Goal: Task Accomplishment & Management: Use online tool/utility

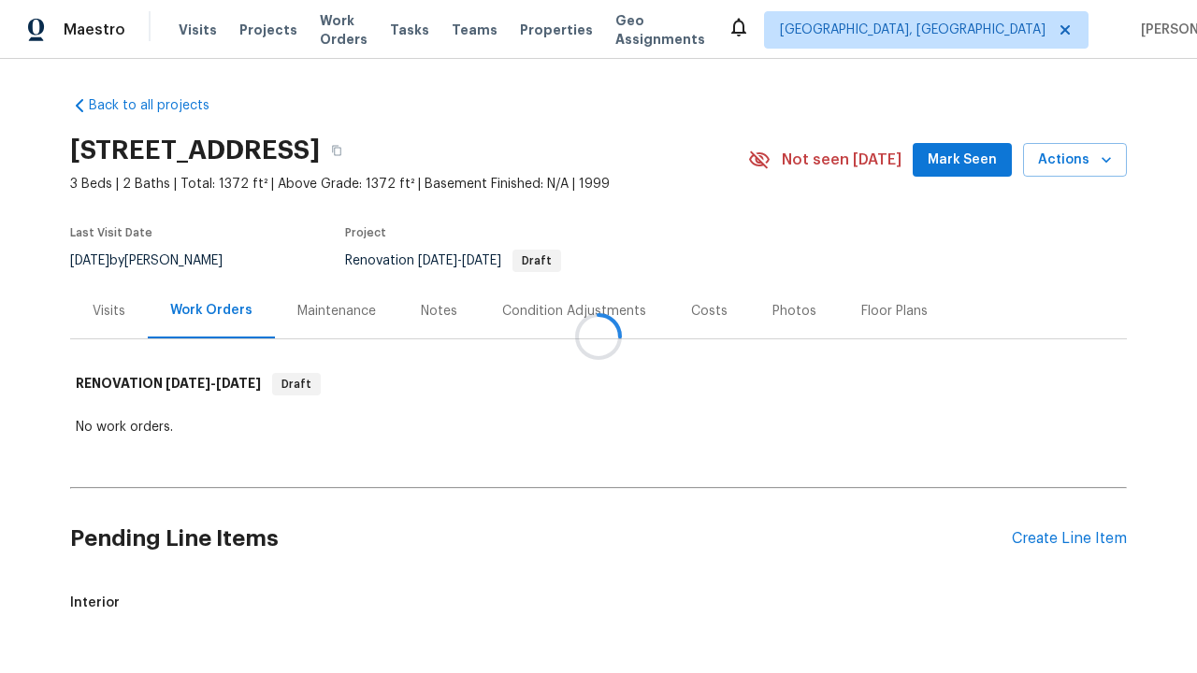
scroll to position [66, 0]
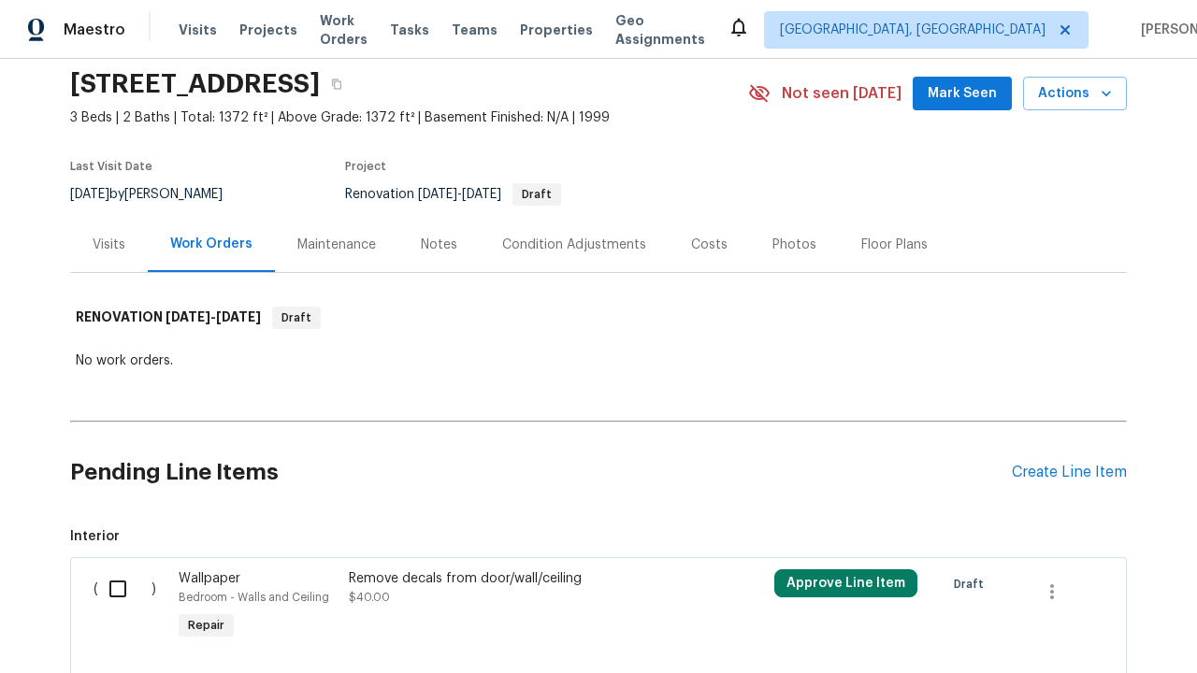
click at [1069, 482] on div "Create Line Item" at bounding box center [1069, 473] width 115 height 18
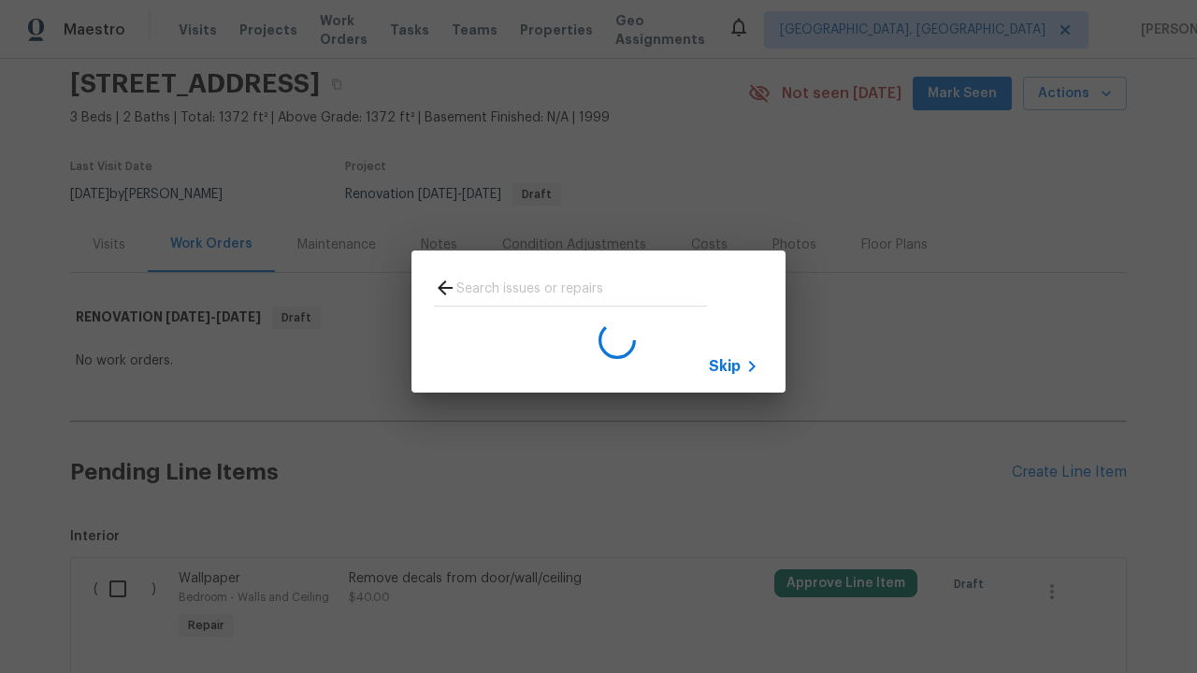
click at [725, 366] on span "Skip" at bounding box center [725, 366] width 32 height 19
